Goal: Navigation & Orientation: Find specific page/section

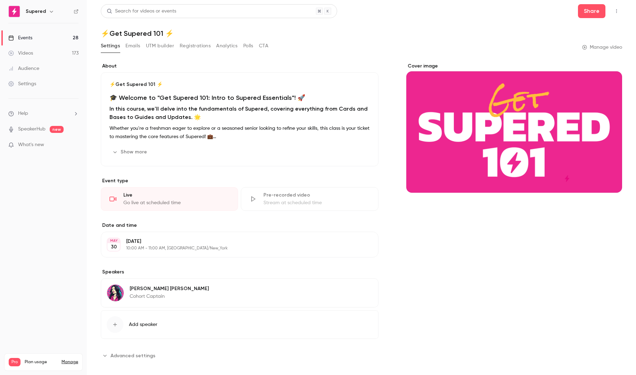
click at [30, 52] on div "Videos" at bounding box center [20, 53] width 25 height 7
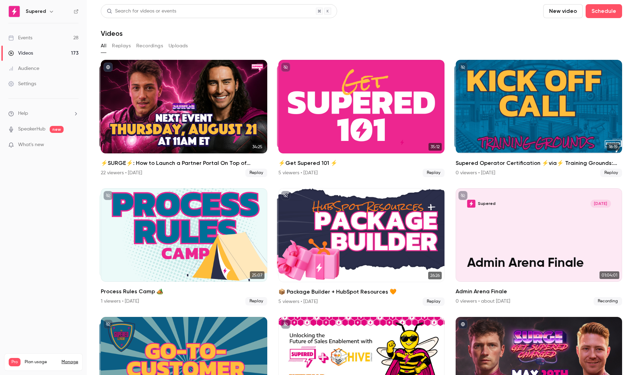
click at [40, 39] on link "Events 28" at bounding box center [43, 37] width 87 height 15
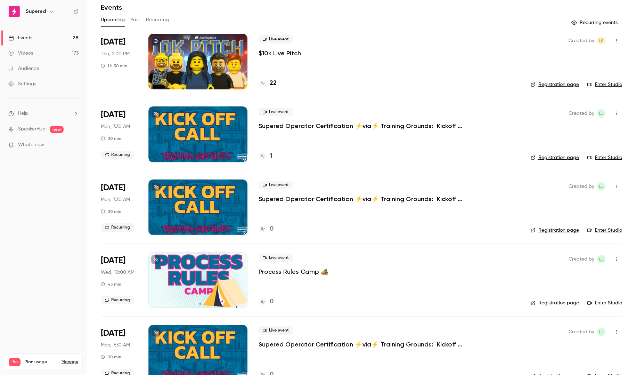
scroll to position [24, 0]
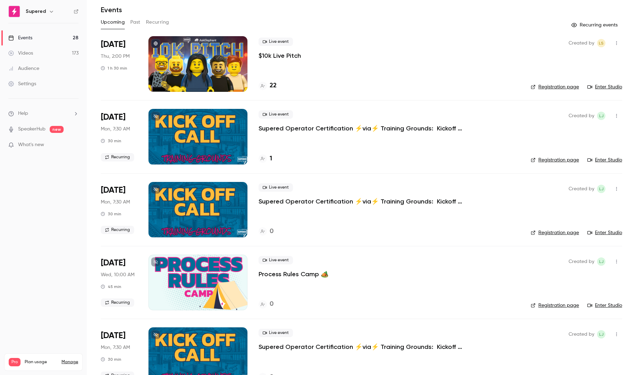
click at [565, 84] on link "Registration page" at bounding box center [555, 86] width 48 height 7
